Goal: Find specific fact: Find specific fact

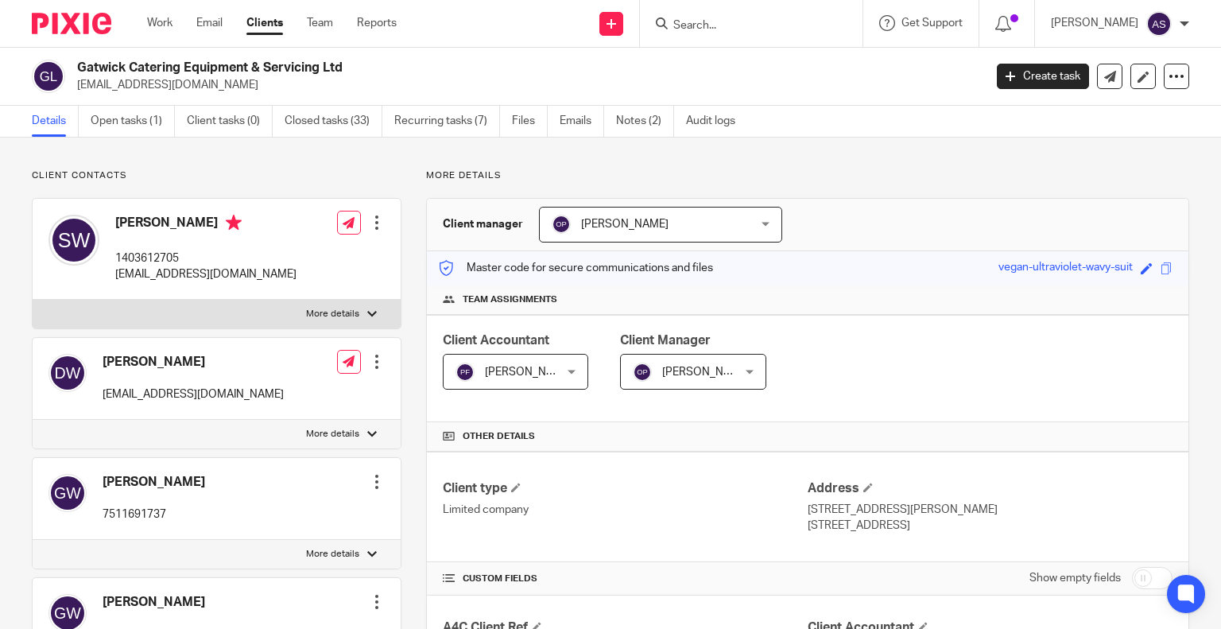
click at [699, 31] on input "Search" at bounding box center [743, 26] width 143 height 14
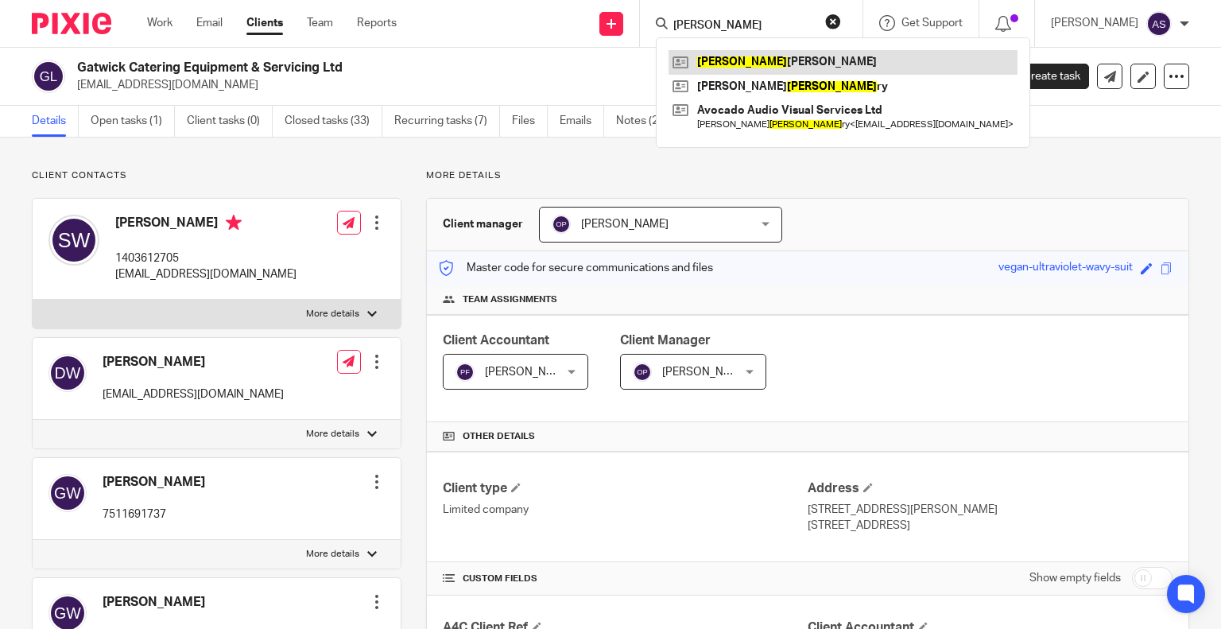
type input "[PERSON_NAME]"
click at [833, 62] on link at bounding box center [842, 62] width 349 height 24
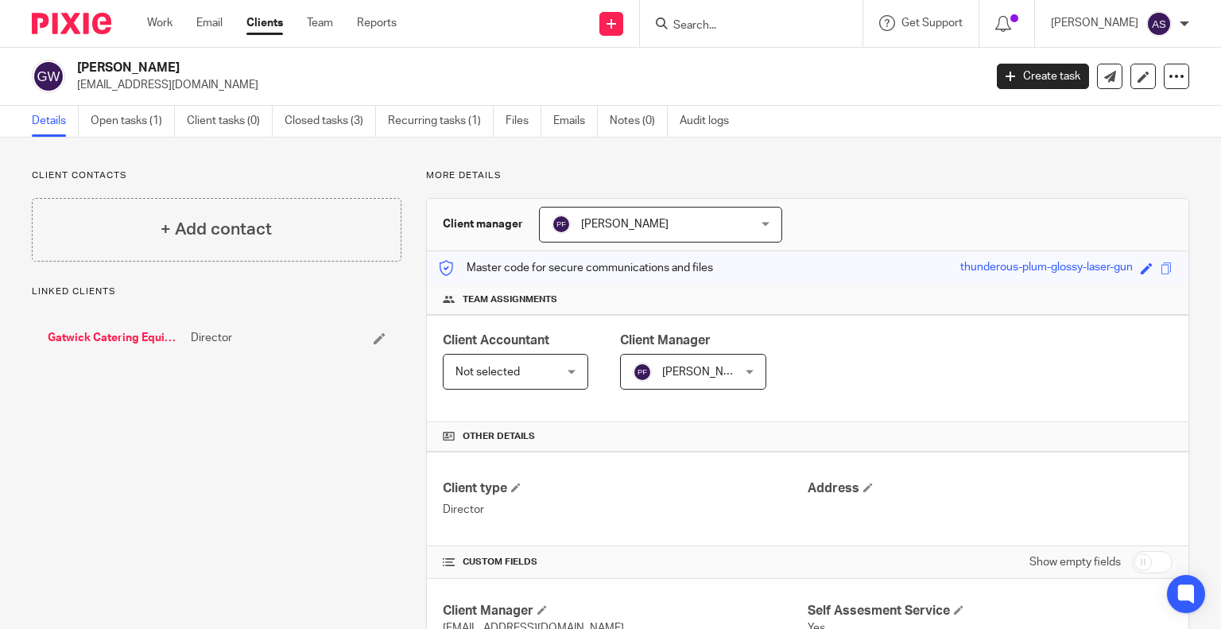
scroll to position [448, 0]
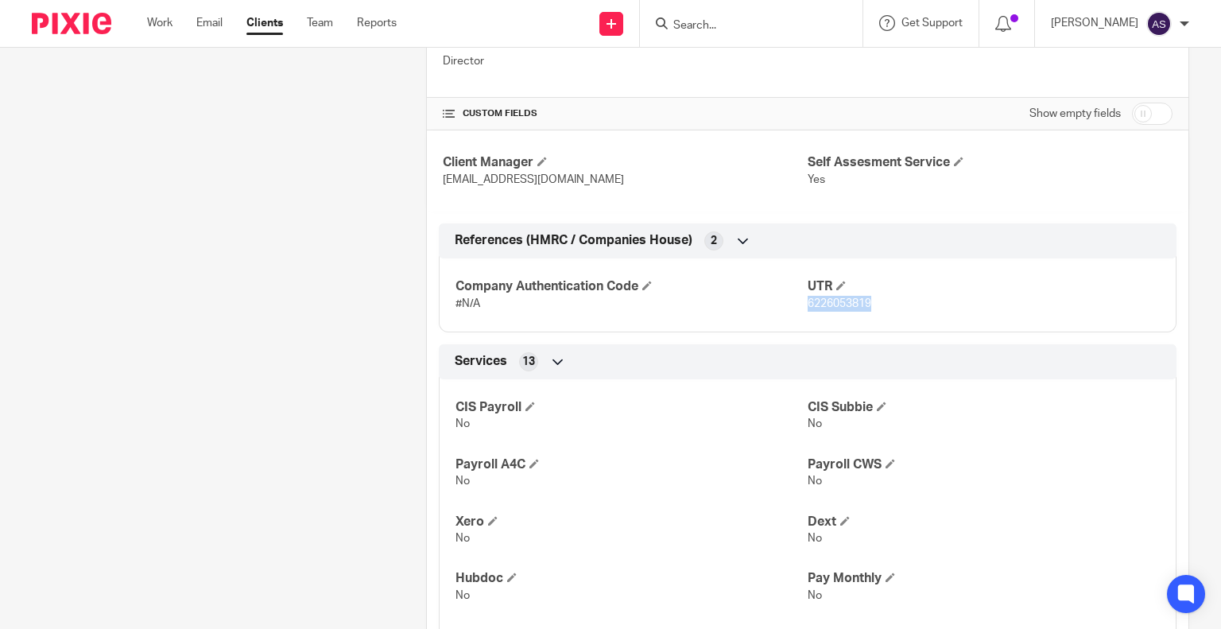
drag, startPoint x: 801, startPoint y: 299, endPoint x: 862, endPoint y: 300, distance: 60.4
click at [862, 300] on span "6226053819" at bounding box center [839, 303] width 64 height 11
copy span "6226053819"
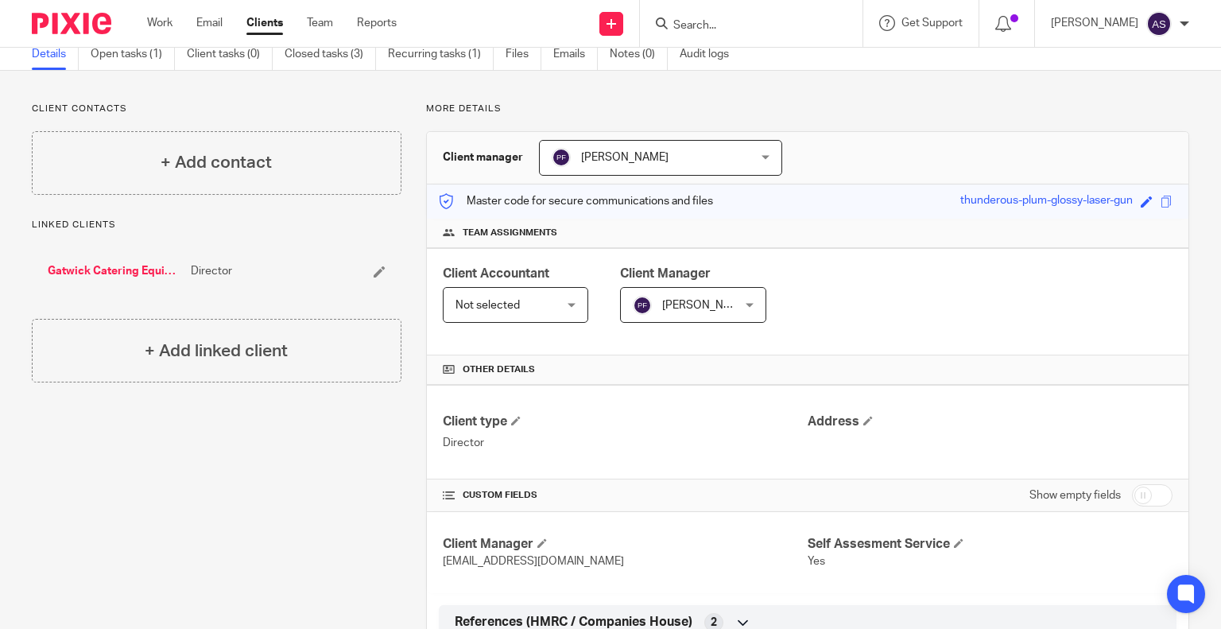
scroll to position [0, 0]
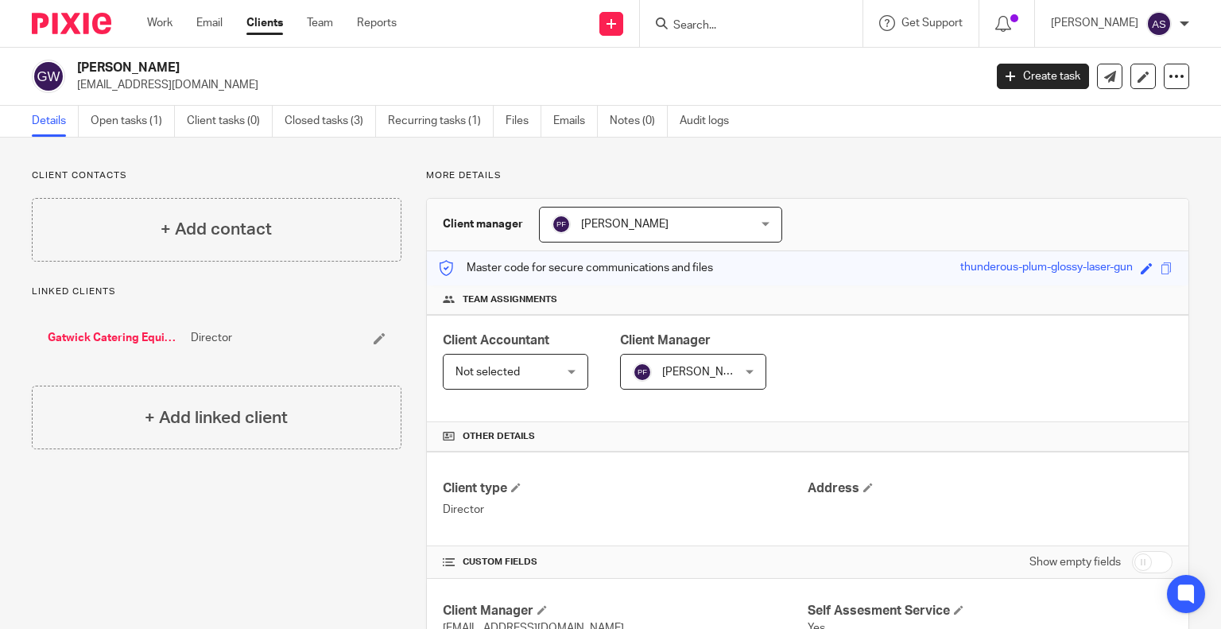
click at [699, 29] on input "Search" at bounding box center [743, 26] width 143 height 14
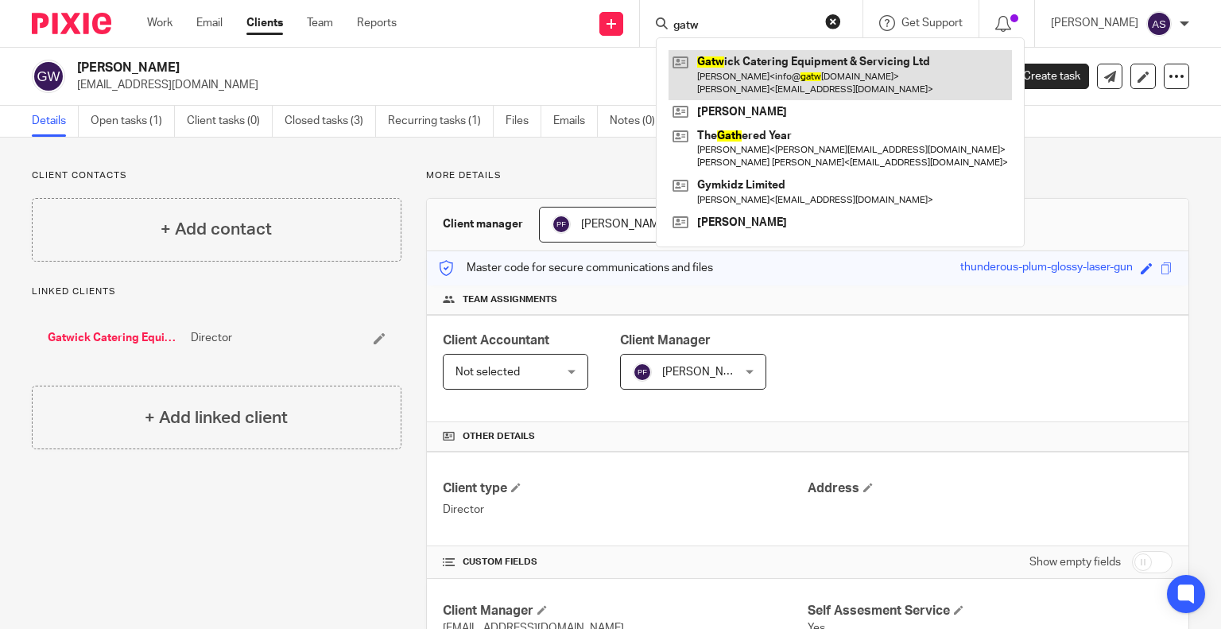
type input "gatw"
click at [795, 75] on link at bounding box center [839, 74] width 343 height 49
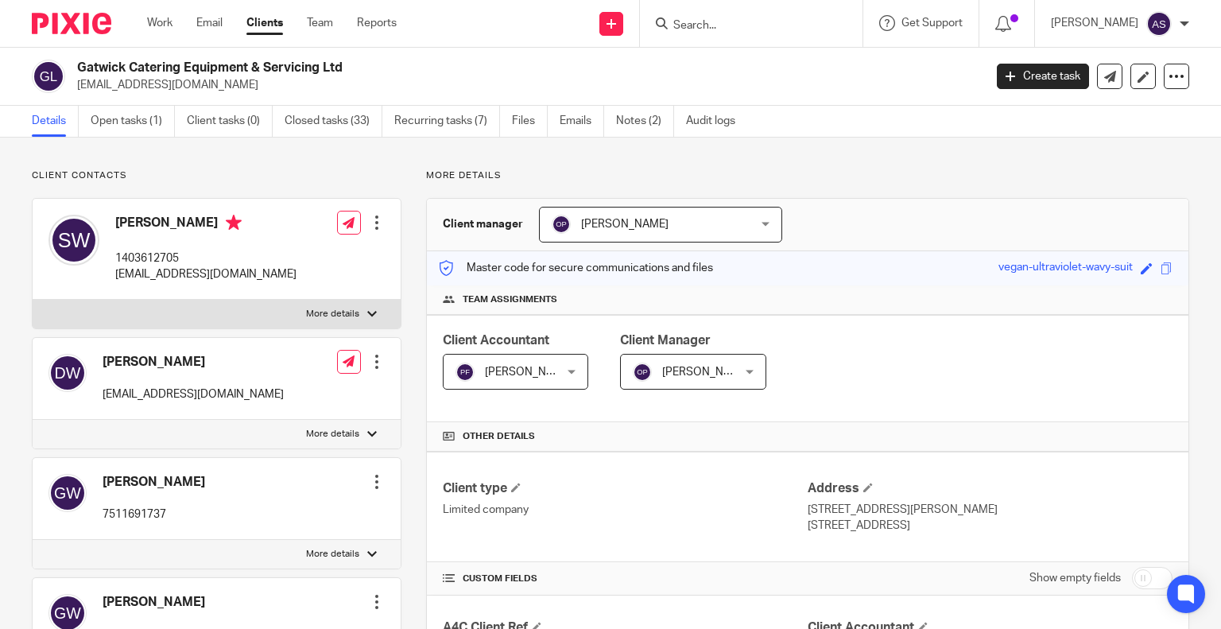
drag, startPoint x: 81, startPoint y: 67, endPoint x: 412, endPoint y: 68, distance: 331.4
click at [412, 68] on h2 "Gatwick Catering Equipment & Servicing Ltd" at bounding box center [435, 68] width 717 height 17
copy h2 "Gatwick Catering Equipment & Servicing Ltd"
